Goal: Browse casually

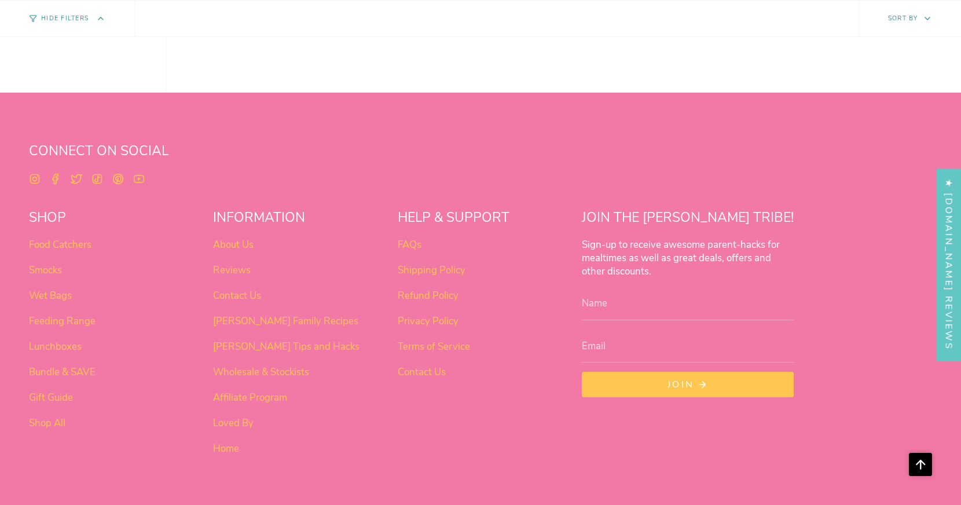
scroll to position [728, 0]
